Goal: Task Accomplishment & Management: Manage account settings

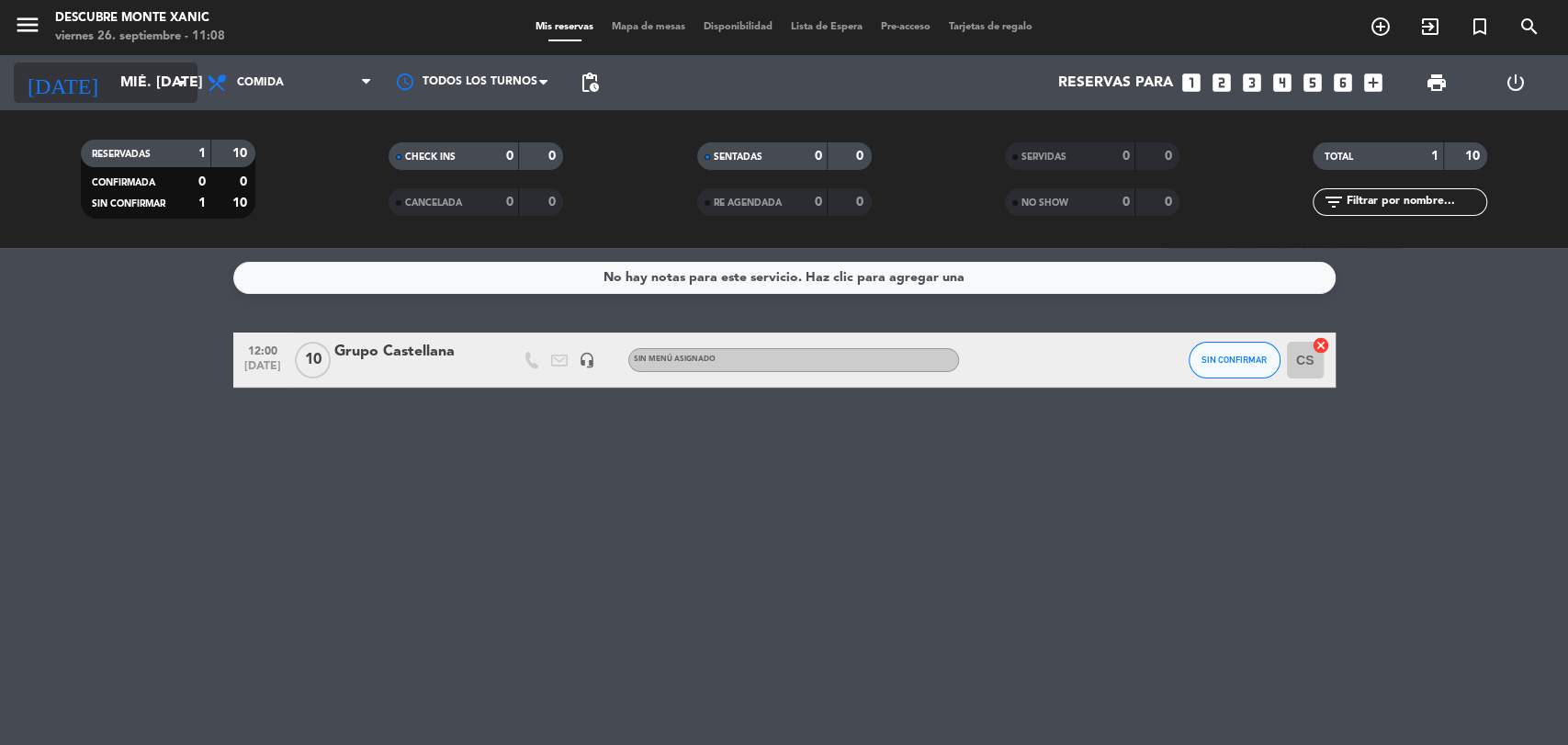
click at [112, 90] on input "mié. [DATE]" at bounding box center [208, 83] width 194 height 35
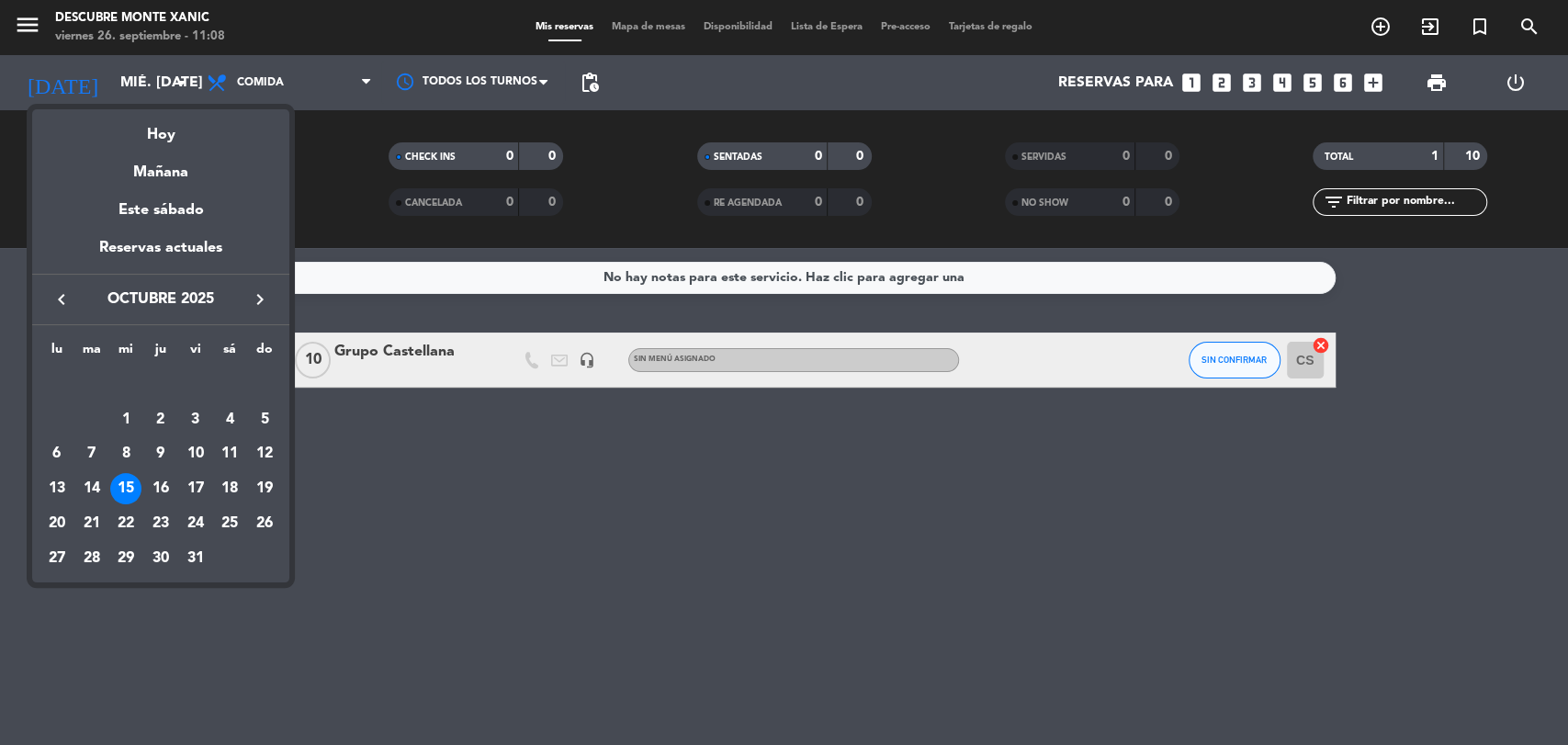
click at [163, 140] on div "Hoy" at bounding box center [161, 128] width 257 height 37
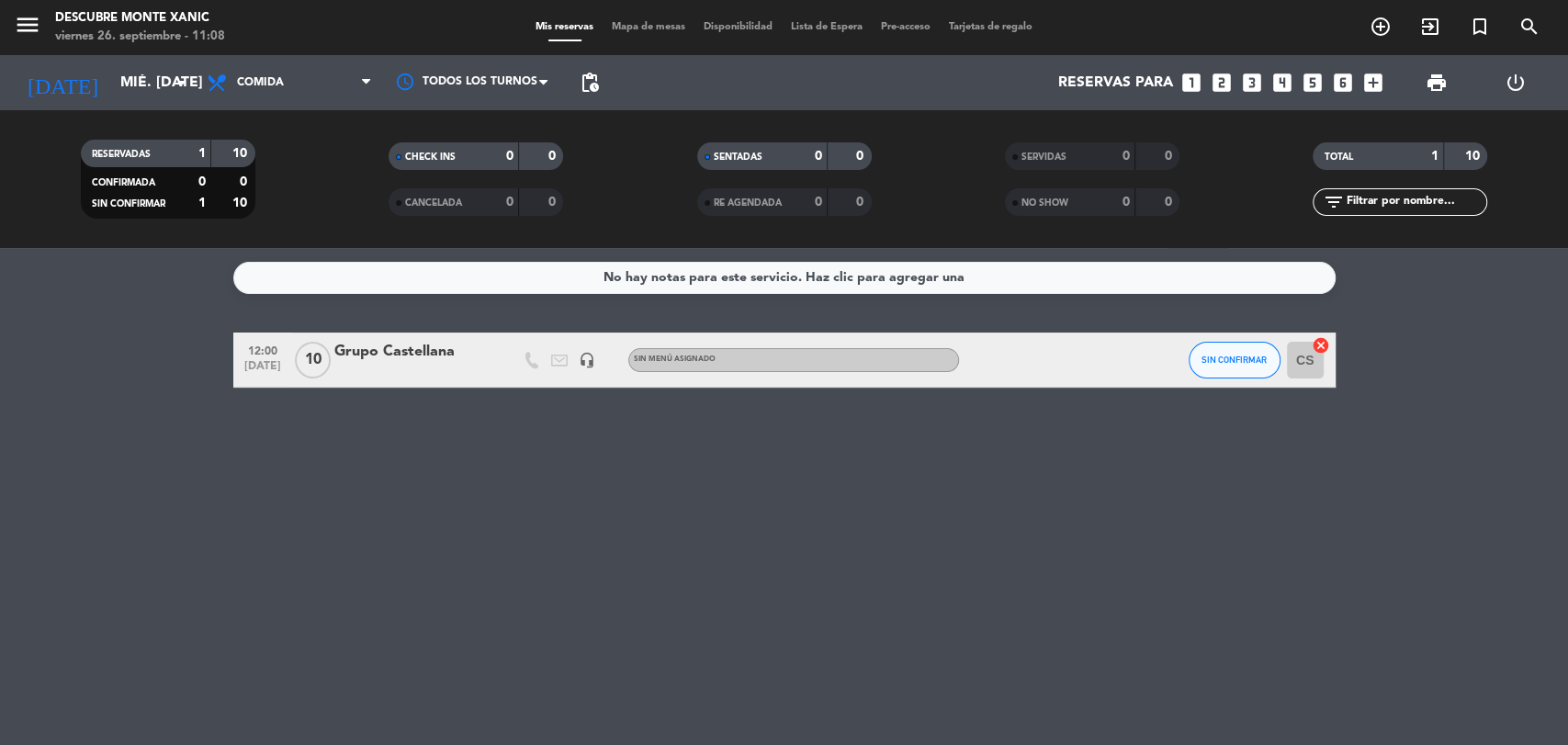
type input "vie. [DATE]"
click at [36, 16] on icon "menu" at bounding box center [28, 25] width 28 height 28
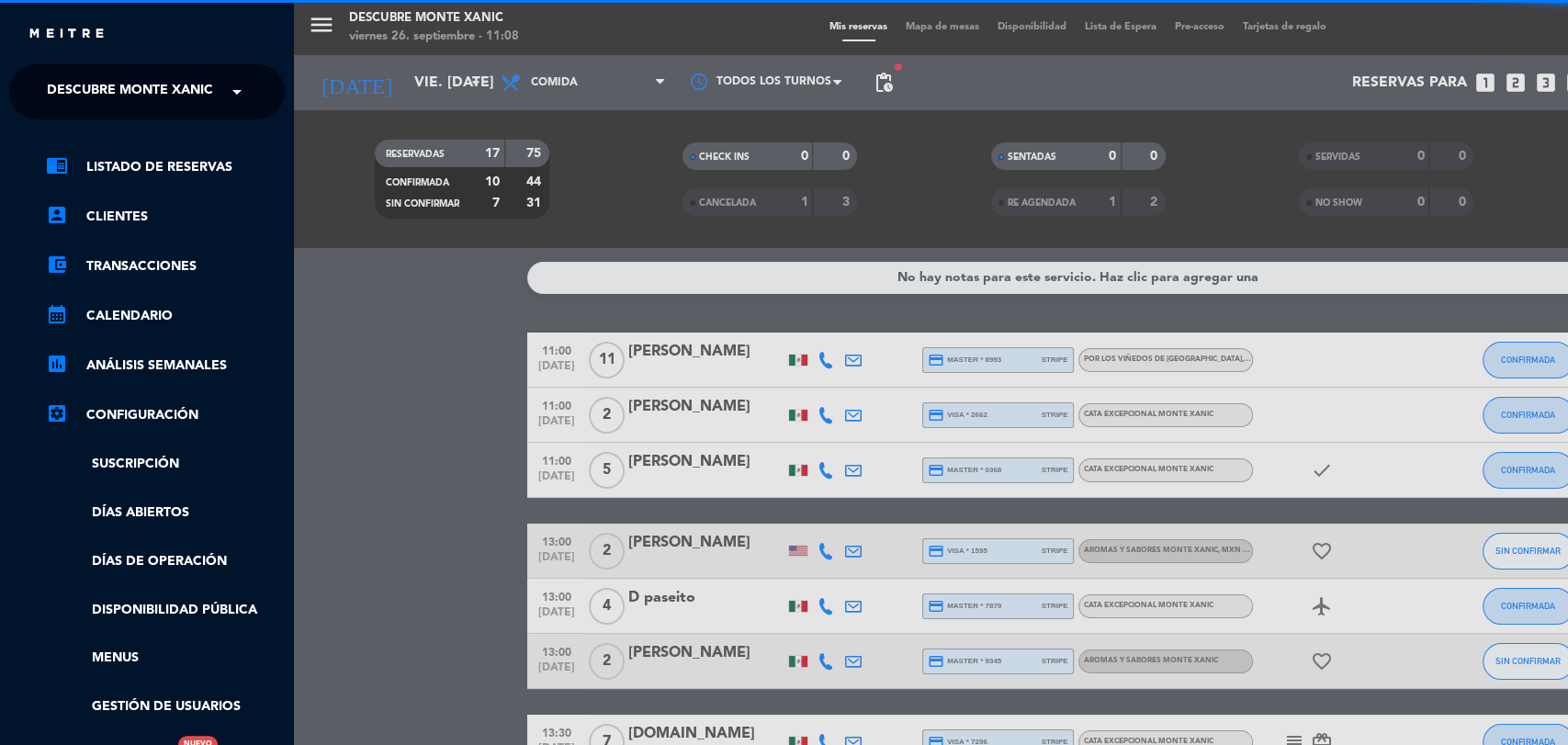
click at [150, 104] on span "Descubre Monte Xanic" at bounding box center [130, 92] width 166 height 38
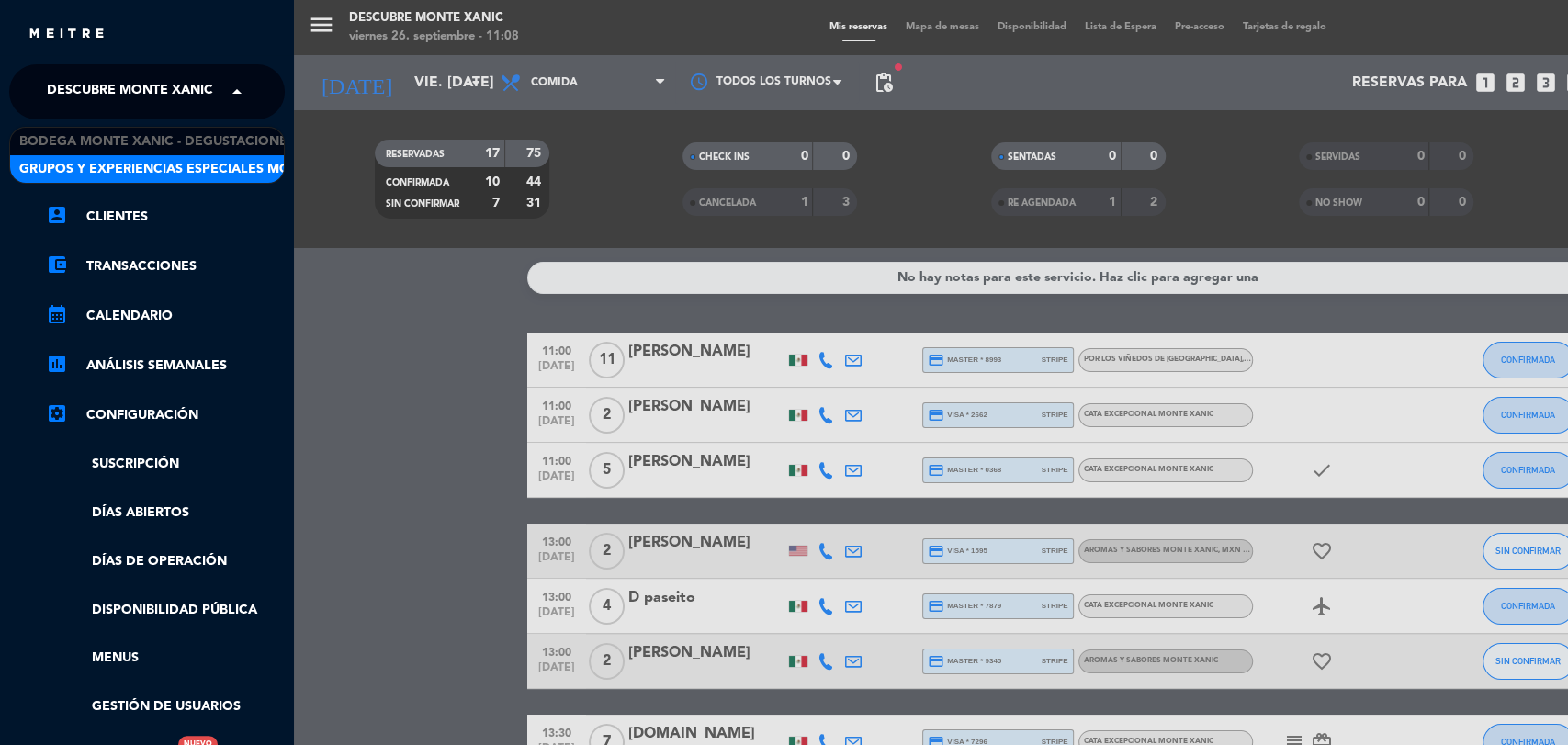
click at [166, 175] on span "Grupos y Experiencias especiales Monte Xanic" at bounding box center [190, 169] width 342 height 21
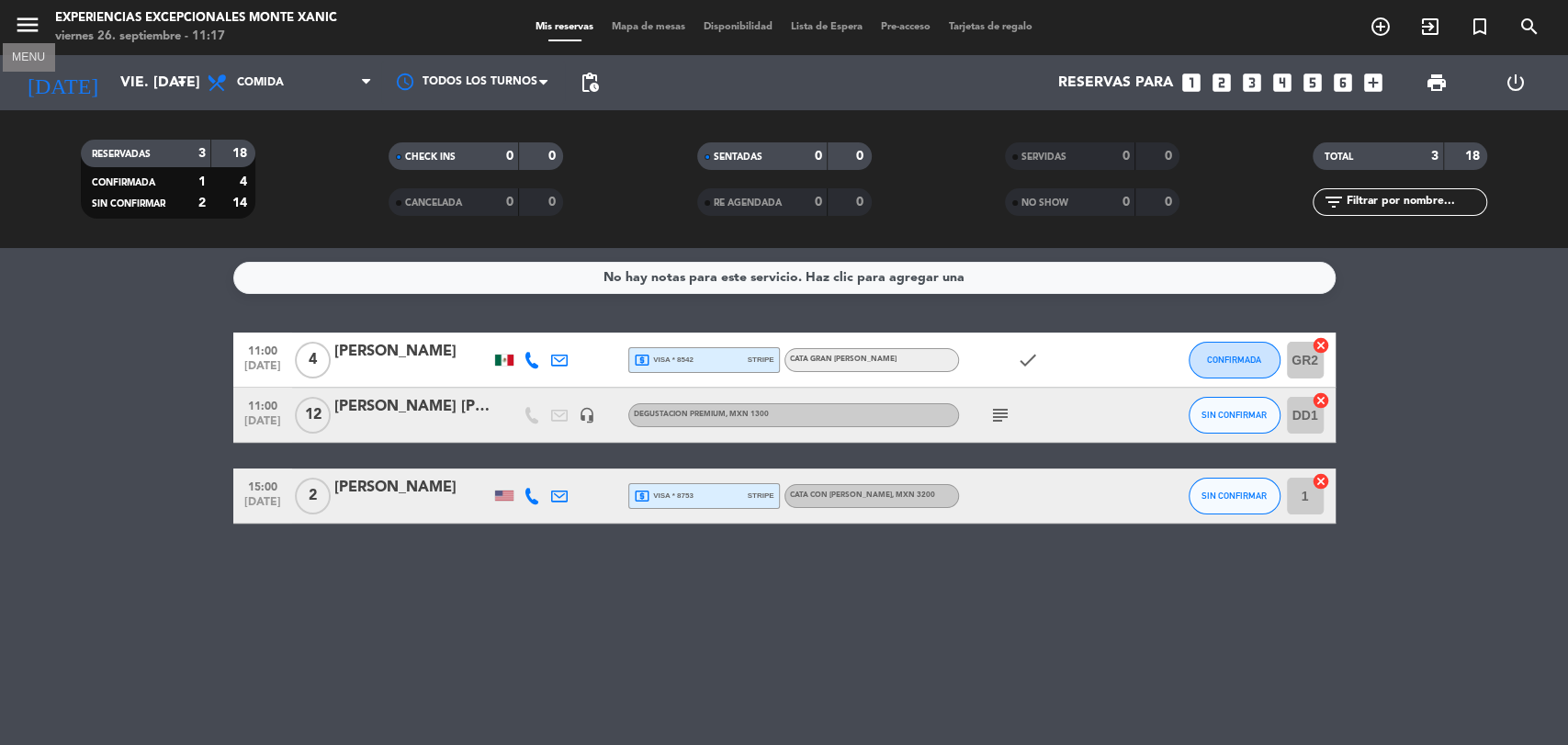
click at [16, 29] on icon "menu" at bounding box center [28, 25] width 28 height 28
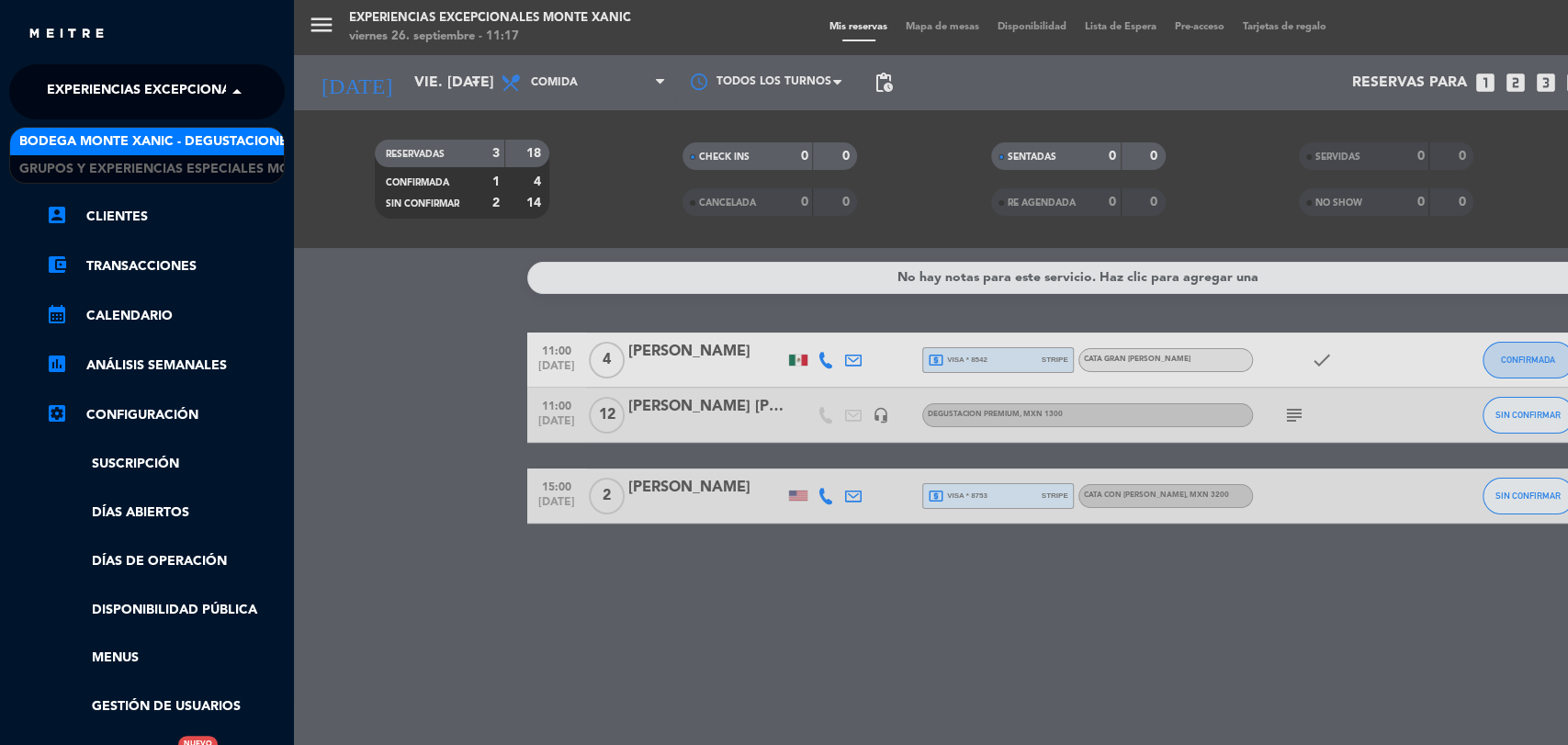
click at [175, 83] on span "Experiencias Excepcionales Monte Xanic" at bounding box center [199, 92] width 304 height 38
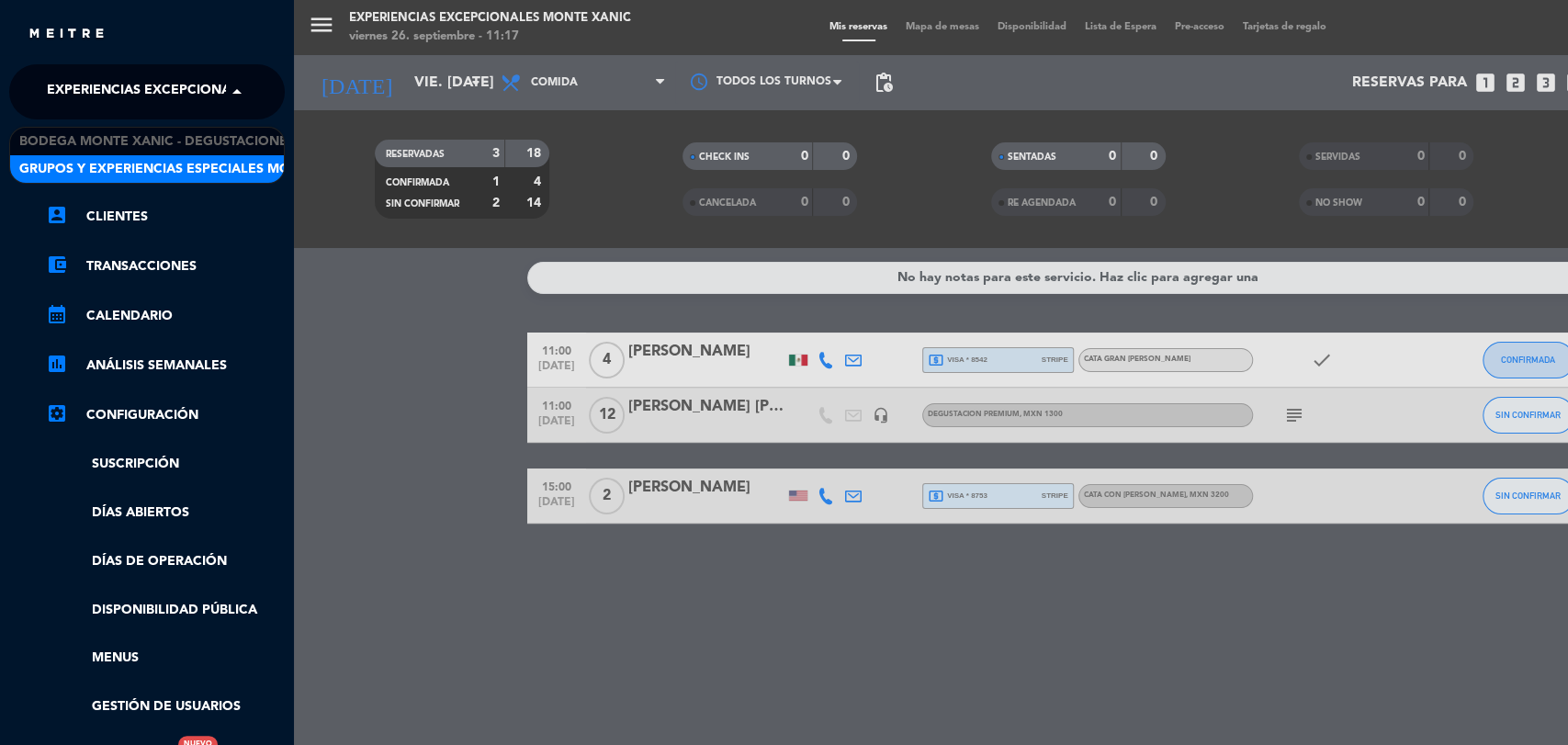
click at [175, 169] on span "Grupos y Experiencias especiales Monte Xanic" at bounding box center [190, 169] width 342 height 21
